Goal: Check status: Check status

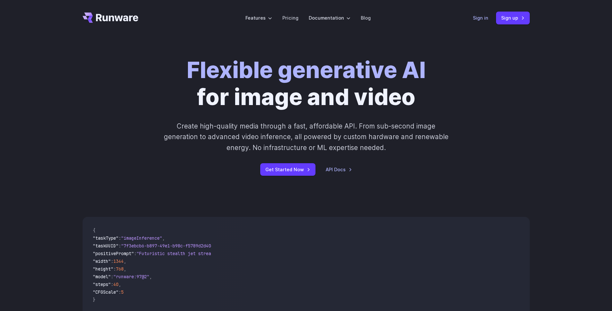
click at [484, 18] on link "Sign in" at bounding box center [480, 17] width 15 height 7
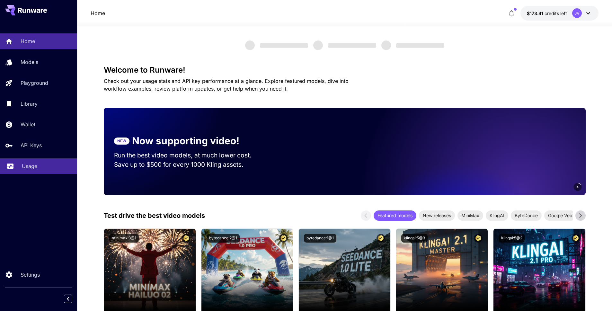
click at [30, 166] on p "Usage" at bounding box center [29, 166] width 15 height 8
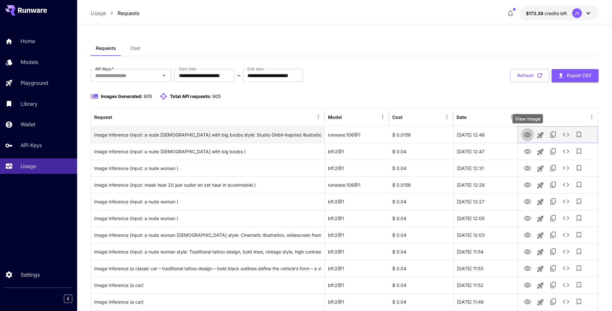
click at [527, 135] on icon "View Image" at bounding box center [527, 135] width 8 height 8
